Goal: Find specific fact: Find specific fact

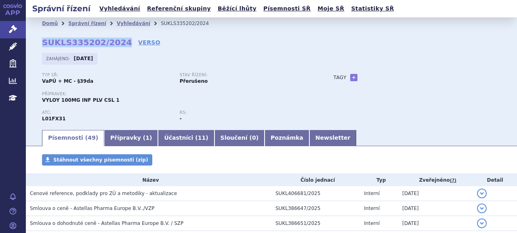
drag, startPoint x: 42, startPoint y: 42, endPoint x: 117, endPoint y: 46, distance: 74.4
click at [117, 46] on strong "SUKLS335202/2024" at bounding box center [87, 43] width 90 height 10
copy strong "SUKLS335202/2024"
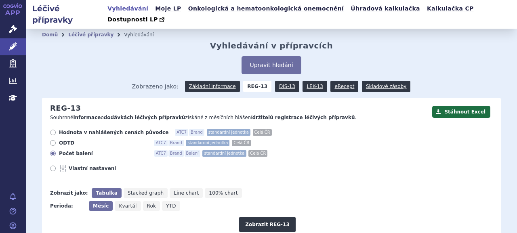
scroll to position [87, 0]
